Goal: Task Accomplishment & Management: Manage account settings

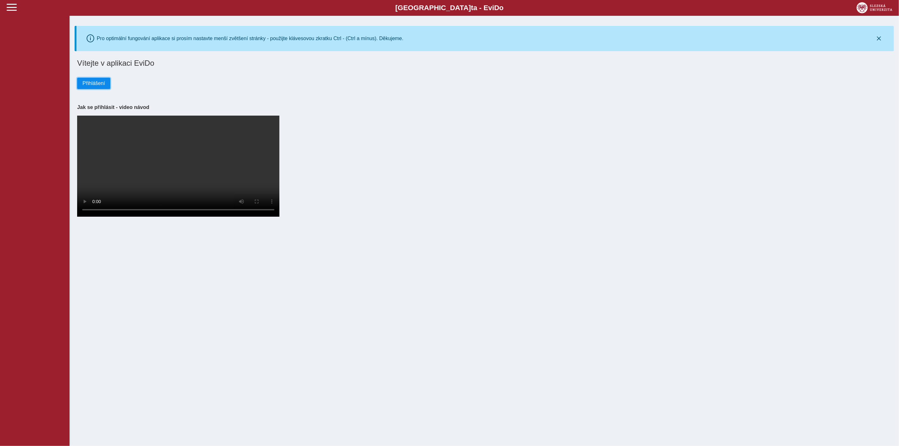
click at [92, 88] on button "Přihlášení" at bounding box center [93, 83] width 33 height 11
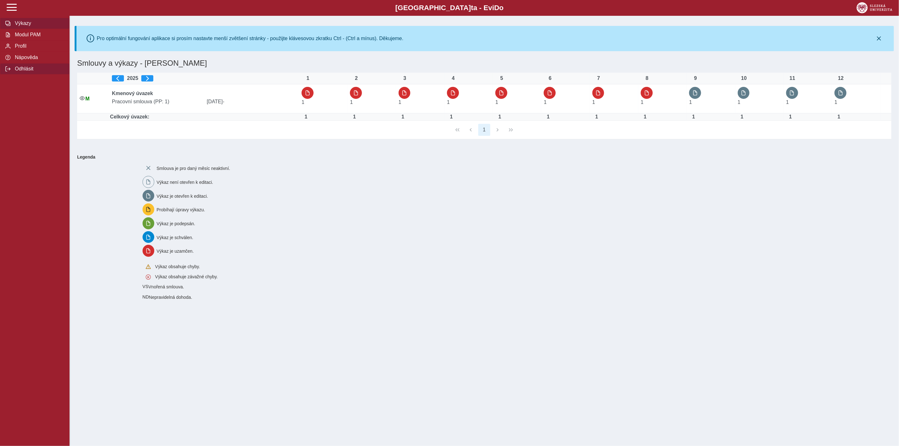
click at [32, 68] on button "Odhlásit" at bounding box center [35, 68] width 70 height 11
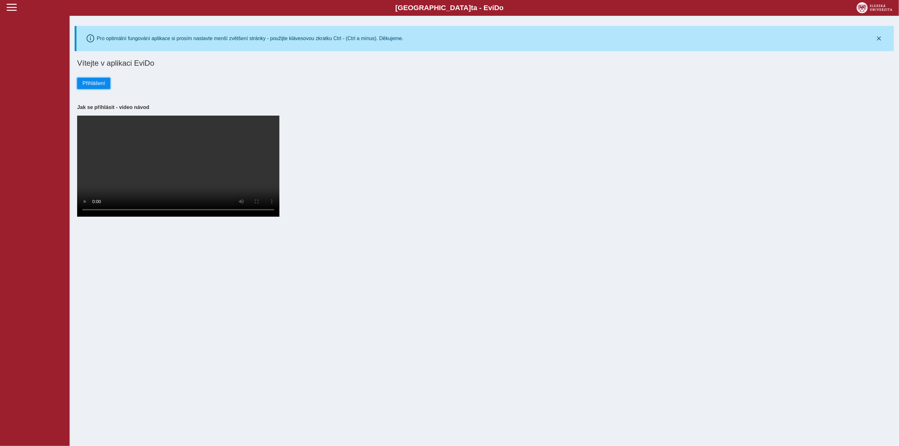
click at [87, 83] on span "Přihlášení" at bounding box center [94, 84] width 22 height 6
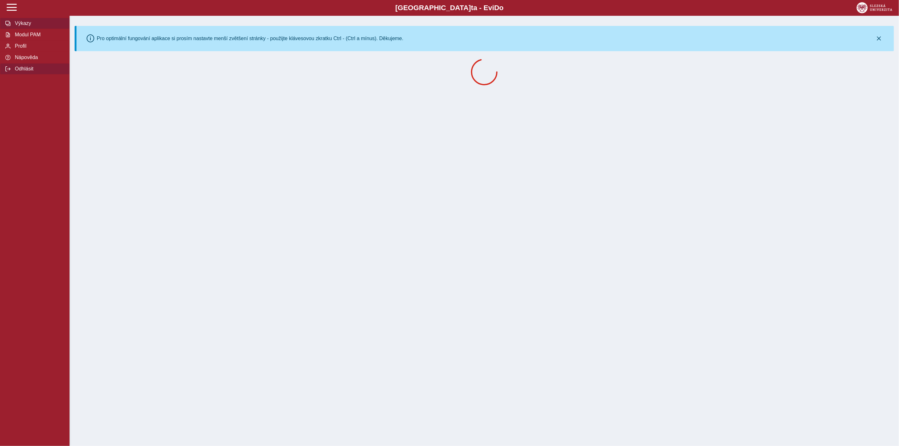
click at [34, 72] on span "Odhlásit" at bounding box center [38, 69] width 51 height 6
